Goal: Transaction & Acquisition: Obtain resource

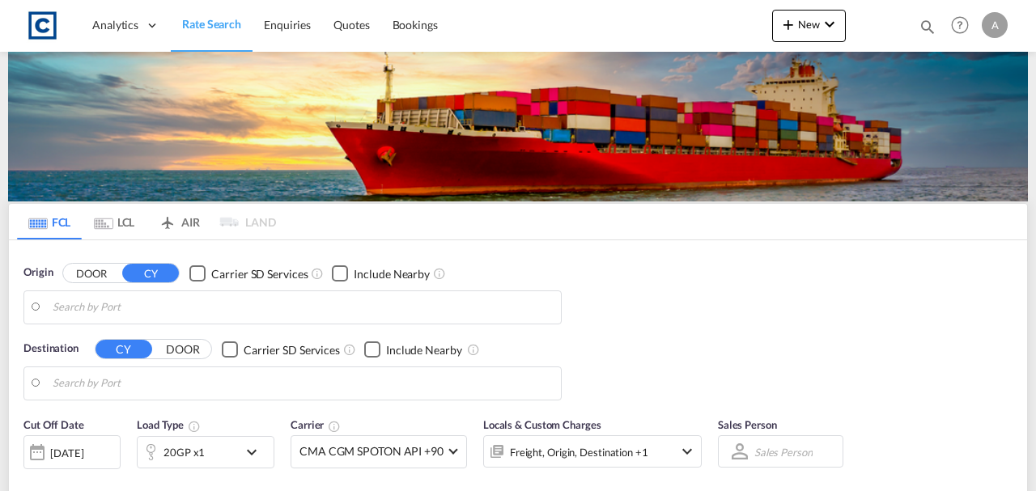
type input "GB-CM77, Braintree"
type input "[GEOGRAPHIC_DATA], HKHKG"
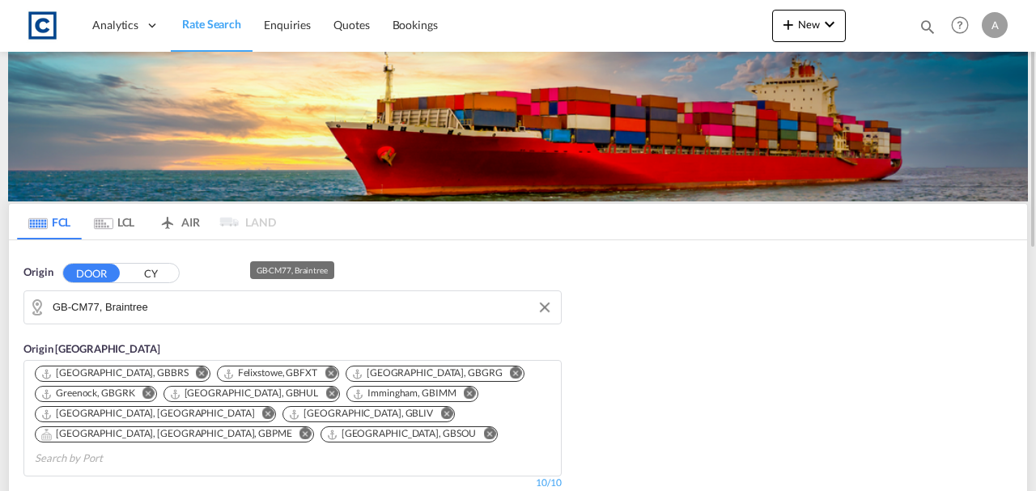
click at [136, 317] on input "GB-CM77, Braintree" at bounding box center [303, 307] width 500 height 24
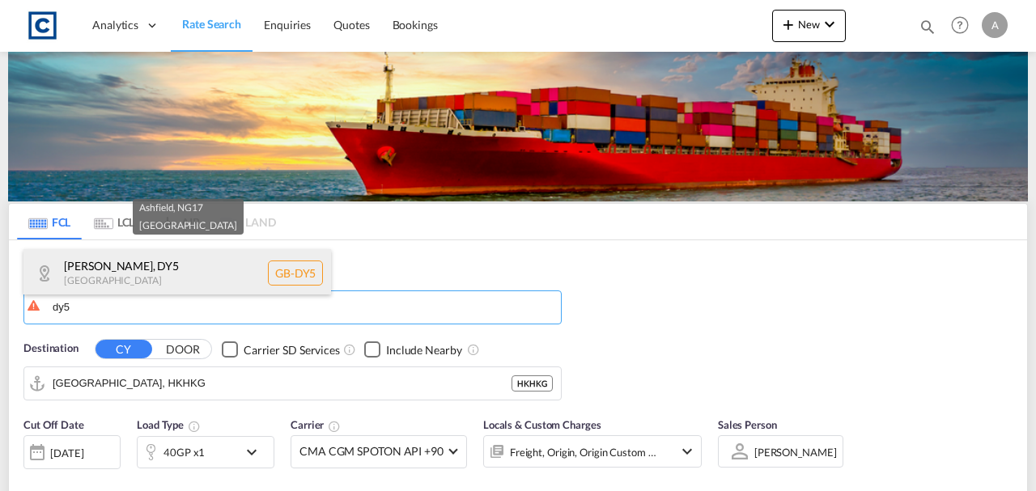
click at [126, 278] on div "[PERSON_NAME] , DY5 [GEOGRAPHIC_DATA] [GEOGRAPHIC_DATA]-DY5" at bounding box center [177, 273] width 308 height 49
type input "GB-DY5, [GEOGRAPHIC_DATA]"
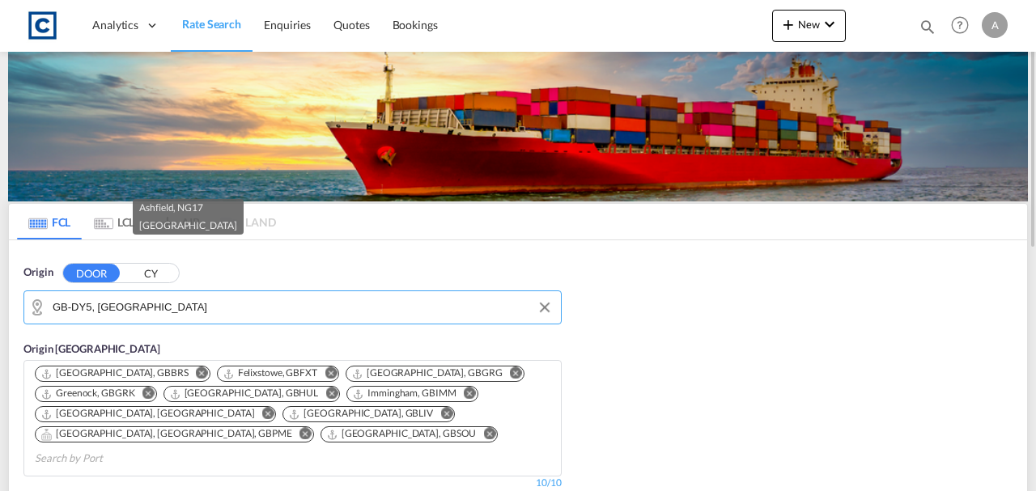
scroll to position [270, 0]
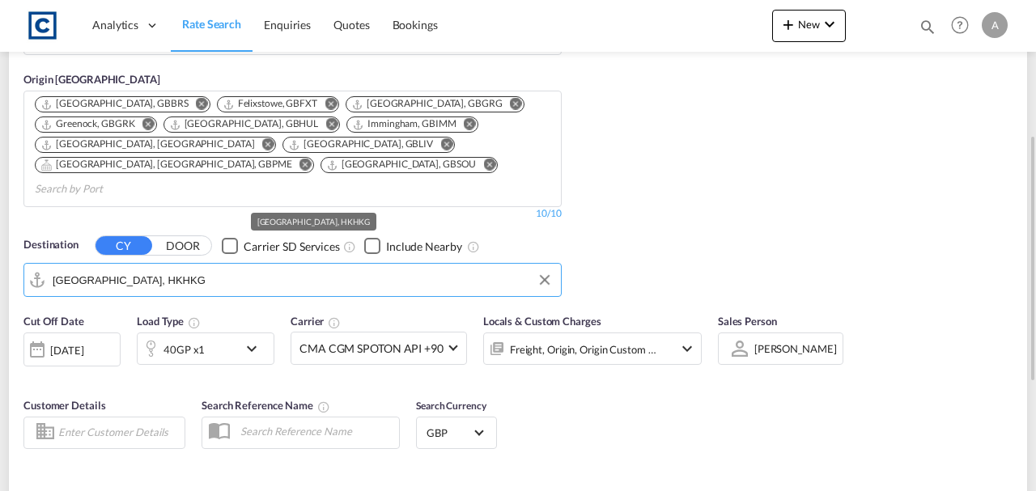
click at [159, 268] on input "[GEOGRAPHIC_DATA], HKHKG" at bounding box center [303, 280] width 500 height 24
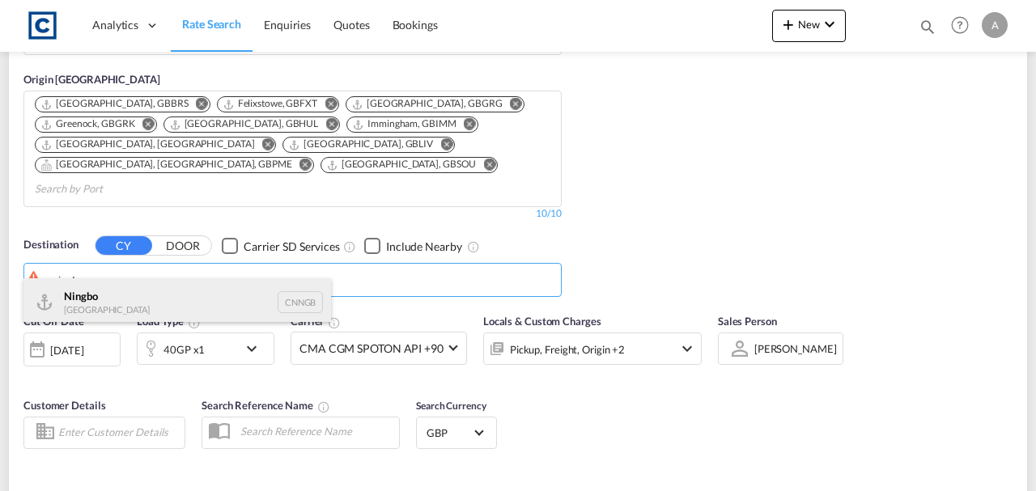
click at [129, 284] on div "Ningbo [GEOGRAPHIC_DATA] CNNGB" at bounding box center [177, 302] width 308 height 49
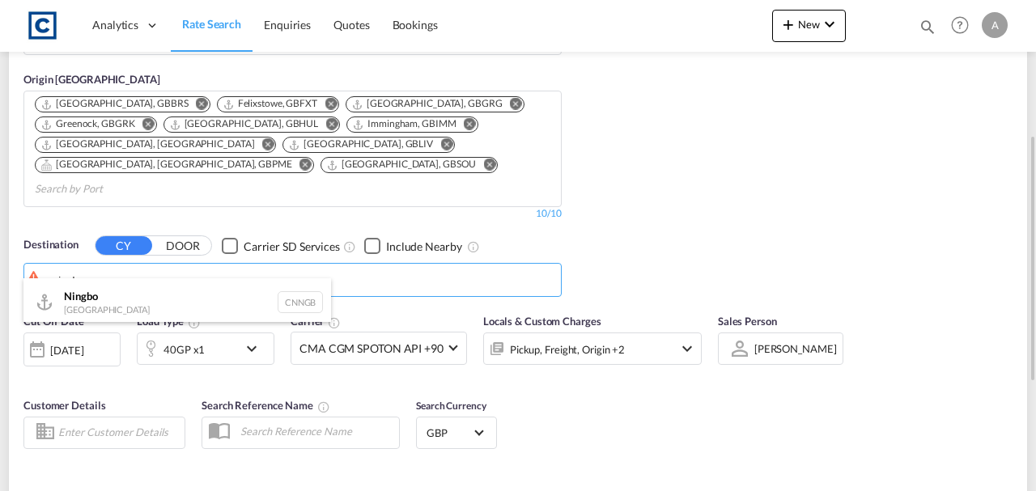
type input "Ningbo, CNNGB"
click at [576, 342] on div "Locals & Custom Charges Pickup, Freight, Origin +2" at bounding box center [592, 347] width 219 height 68
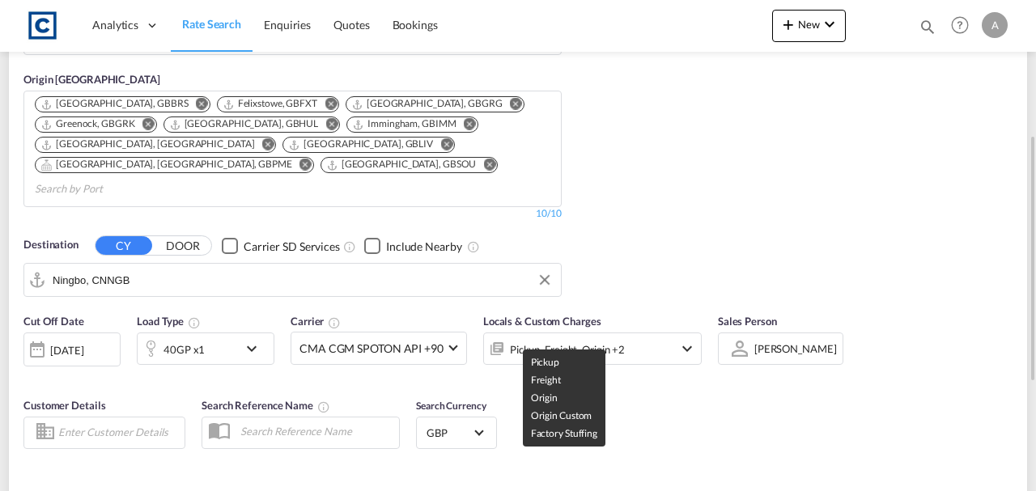
click at [581, 338] on div "Pickup, Freight, Origin +2" at bounding box center [567, 349] width 115 height 23
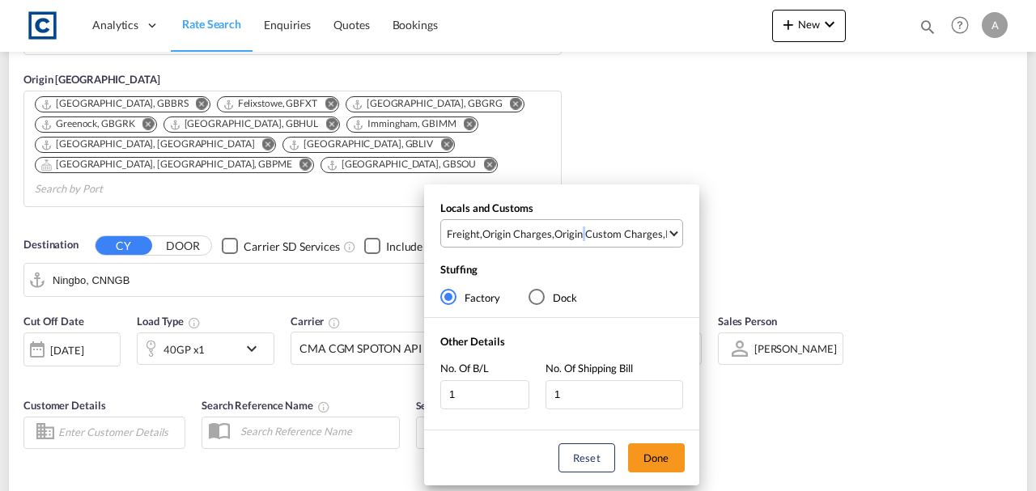
click at [579, 241] on md-select-value "Freight , Origin Charges , Origin Custom Charges , Pickup Charges" at bounding box center [563, 233] width 237 height 27
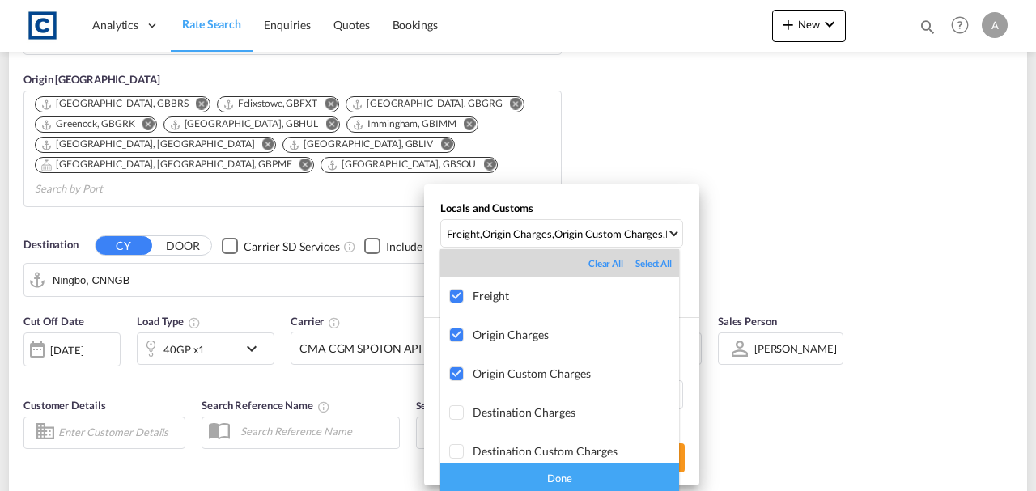
click at [605, 482] on div "Done" at bounding box center [559, 478] width 239 height 28
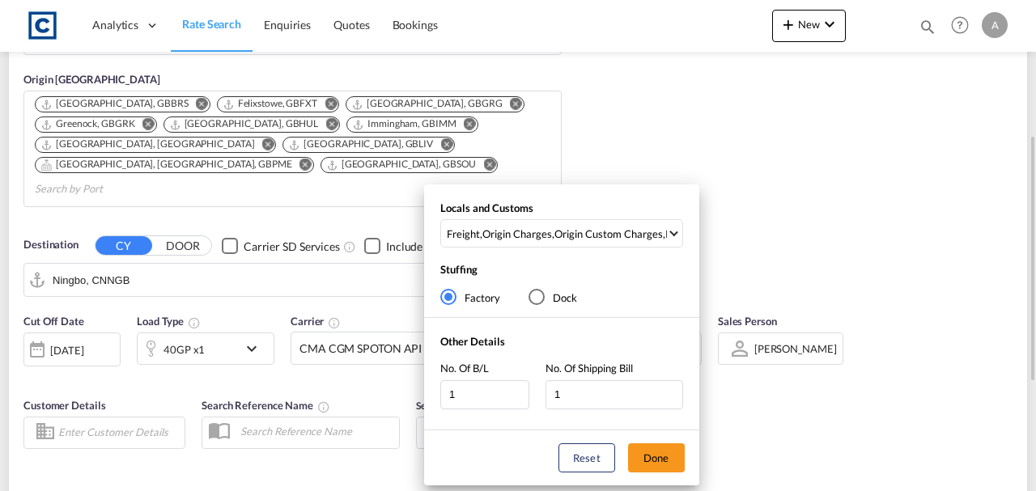
drag, startPoint x: 635, startPoint y: 464, endPoint x: 747, endPoint y: 426, distance: 118.0
click at [636, 464] on button "Done" at bounding box center [656, 458] width 57 height 29
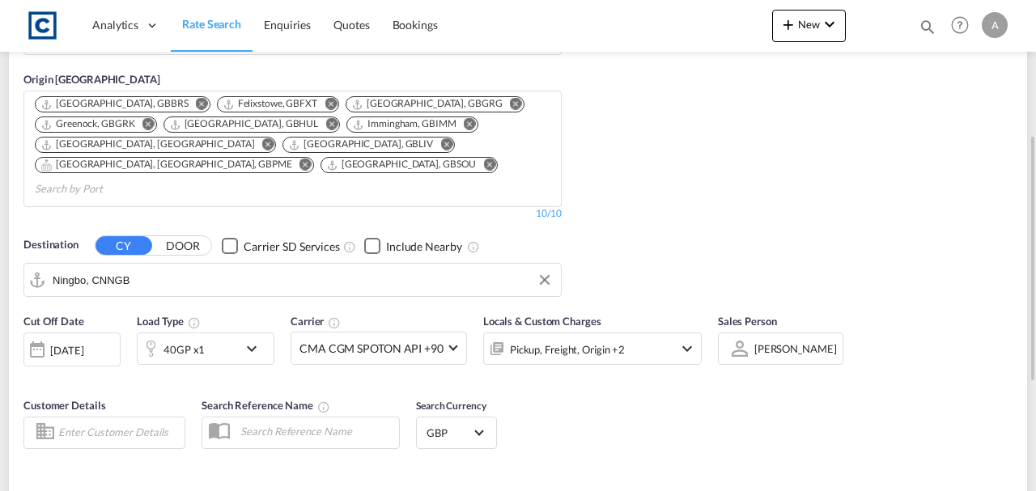
drag, startPoint x: 752, startPoint y: 419, endPoint x: 630, endPoint y: 372, distance: 130.2
click at [749, 415] on div "Cut Off Date [DATE] [DATE] Load Type 40GP x1 Carrier CMA CGM SPOTON API +90 Onl…" at bounding box center [518, 384] width 1018 height 158
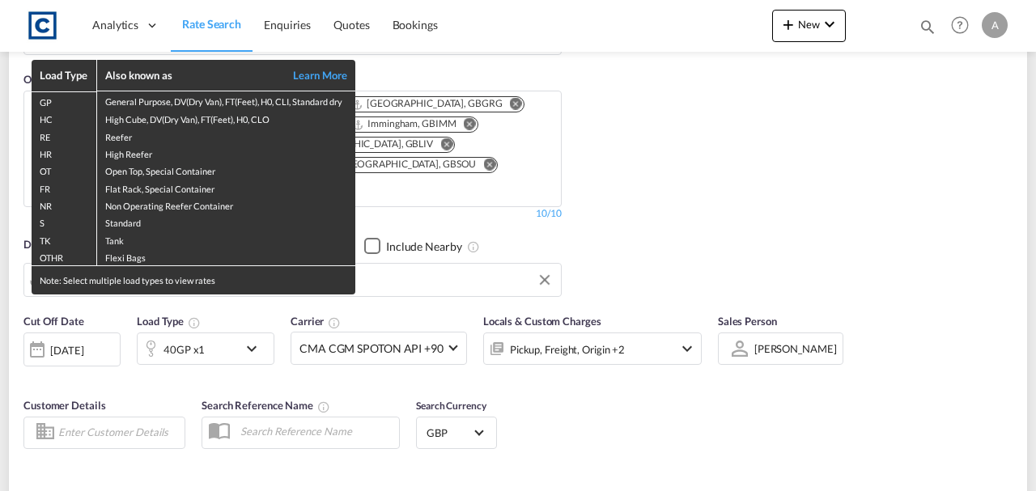
click at [165, 349] on div "Load Type Also known as Learn More GP General Purpose, DV(Dry Van), FT(Feet), H…" at bounding box center [518, 245] width 1036 height 491
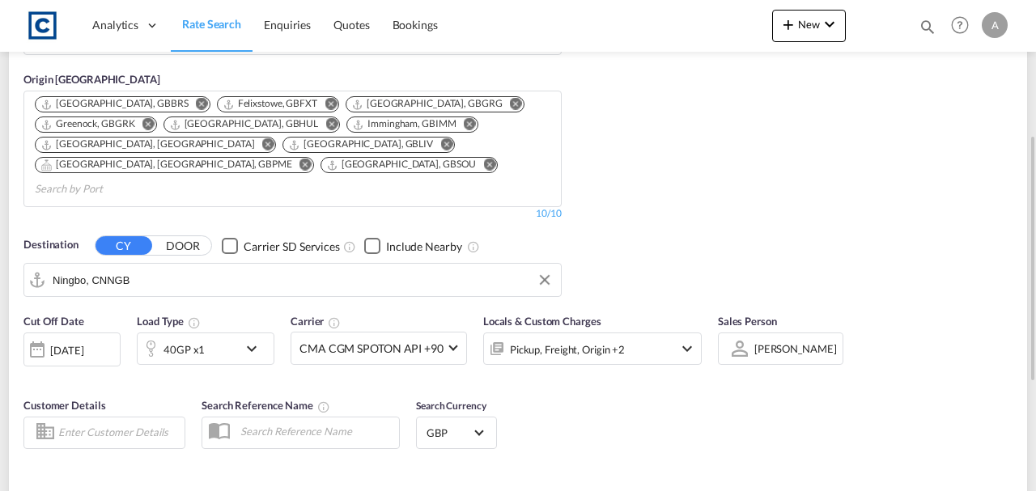
scroll to position [431, 0]
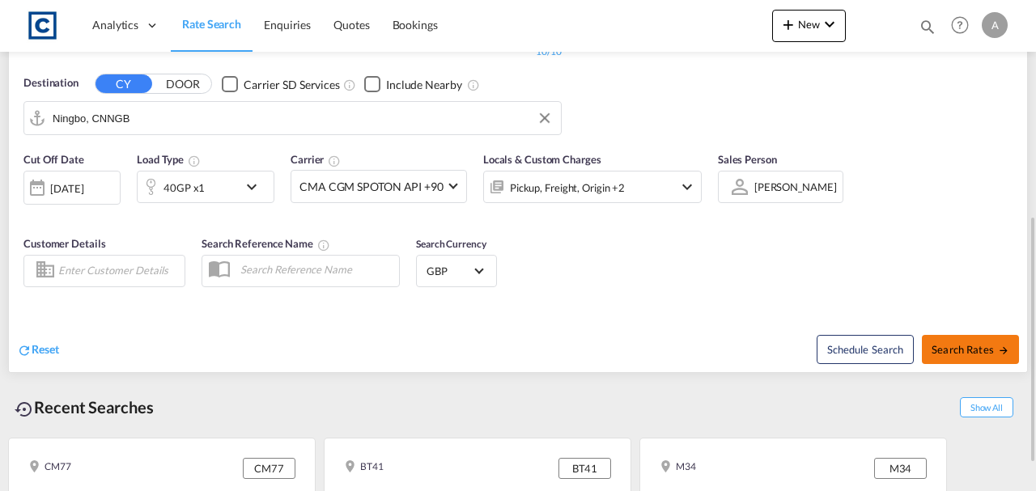
click at [961, 335] on button "Search Rates" at bounding box center [970, 349] width 97 height 29
type input "DY5 to CNNGB / [DATE]"
